Goal: Transaction & Acquisition: Purchase product/service

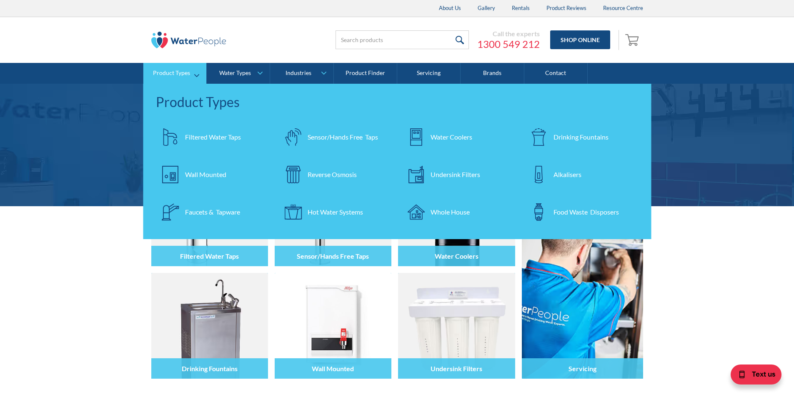
click at [202, 136] on div "Filtered Water Taps" at bounding box center [213, 137] width 56 height 10
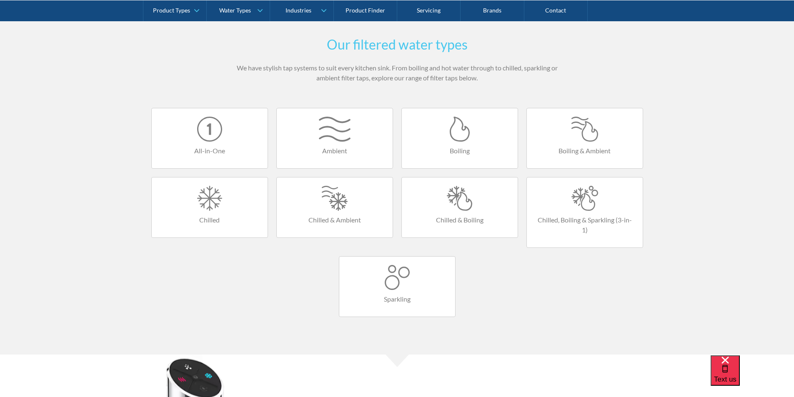
scroll to position [542, 0]
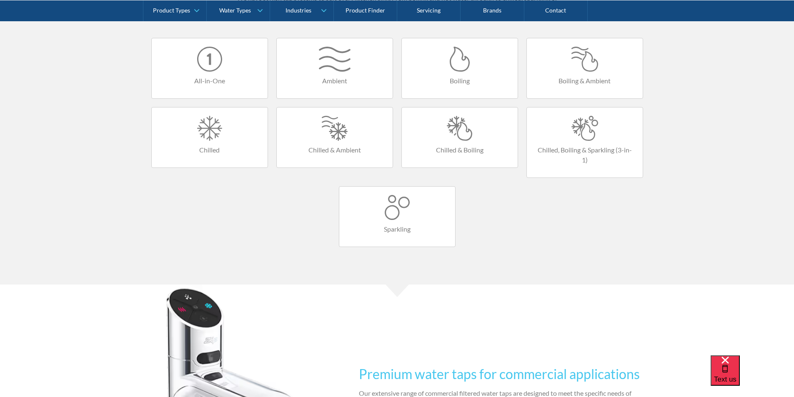
click at [198, 78] on h4 "All-in-One" at bounding box center [209, 81] width 99 height 10
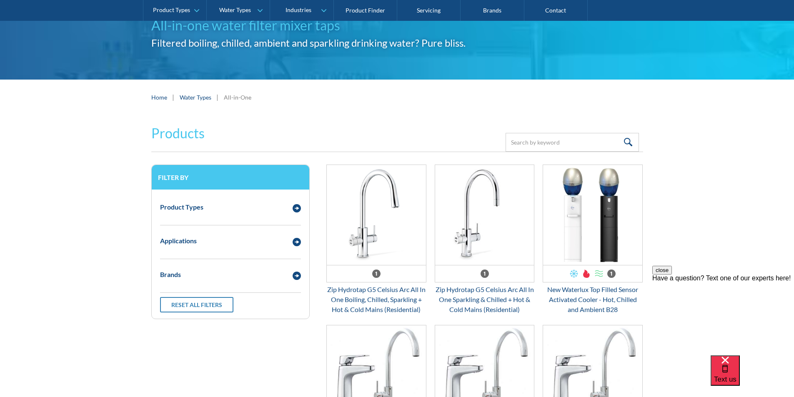
scroll to position [42, 0]
